Goal: Find specific page/section: Find specific page/section

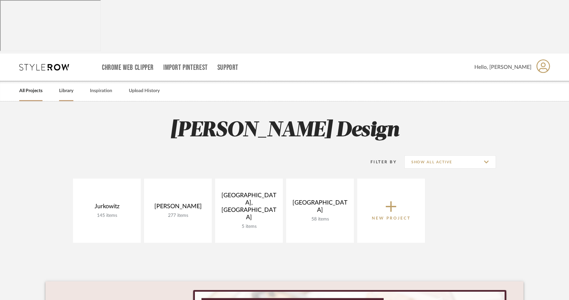
click at [66, 86] on link "Library" at bounding box center [66, 90] width 14 height 9
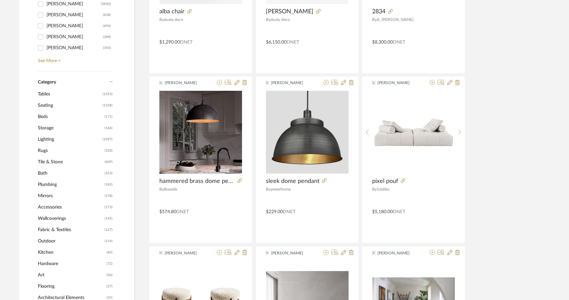
scroll to position [274, 0]
click at [42, 99] on span "Seating" at bounding box center [69, 104] width 63 height 11
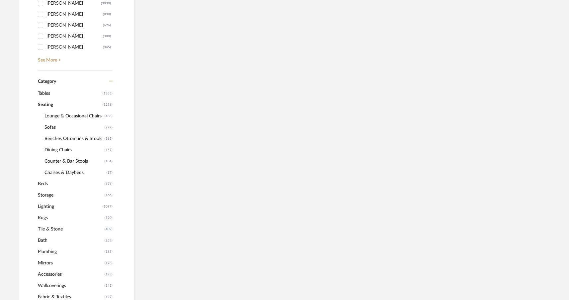
scroll to position [272, 0]
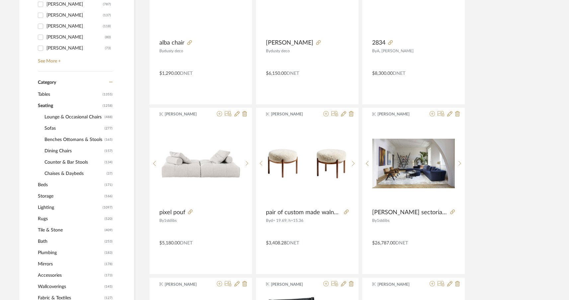
click at [53, 145] on span "Dining Chairs" at bounding box center [73, 150] width 58 height 11
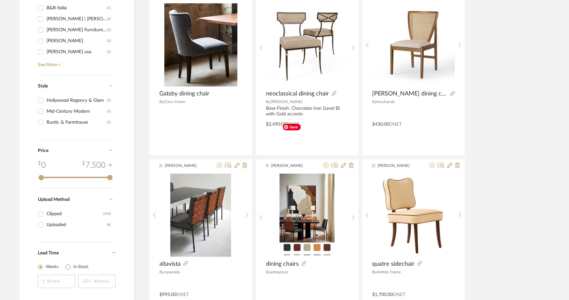
scroll to position [905, 0]
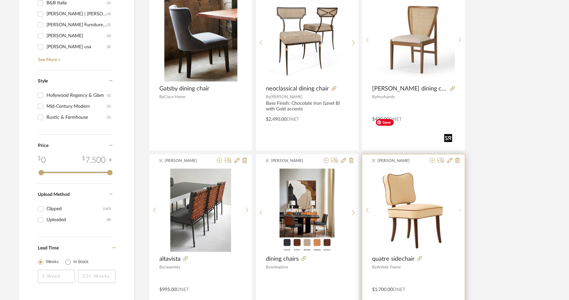
click at [417, 168] on div at bounding box center [414, 209] width 82 height 83
click at [418, 256] on icon at bounding box center [419, 258] width 5 height 5
click at [459, 168] on div at bounding box center [460, 212] width 10 height 88
